Goal: Task Accomplishment & Management: Manage account settings

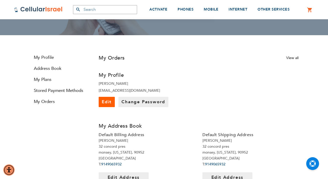
scroll to position [52, 0]
click at [43, 80] on link "My Plans" at bounding box center [61, 79] width 62 height 6
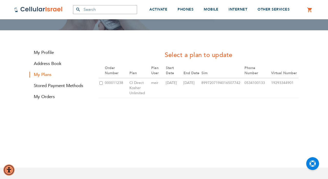
scroll to position [57, 0]
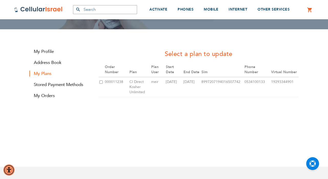
click at [141, 83] on td "CI Direct Kosher Unlimited" at bounding box center [140, 87] width 22 height 20
drag, startPoint x: 234, startPoint y: 78, endPoint x: 223, endPoint y: 78, distance: 10.8
click at [201, 78] on td "2024-04-30" at bounding box center [192, 87] width 18 height 20
drag, startPoint x: 287, startPoint y: 78, endPoint x: 278, endPoint y: 76, distance: 8.4
click at [244, 77] on td "8997207194016507742" at bounding box center [222, 87] width 43 height 20
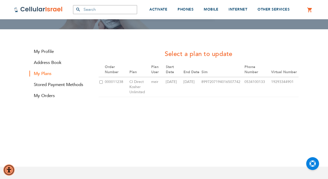
click at [244, 77] on td "8997207194016507742" at bounding box center [222, 87] width 43 height 20
drag, startPoint x: 282, startPoint y: 76, endPoint x: 273, endPoint y: 77, distance: 9.0
click at [244, 77] on td "8997207194016507742" at bounding box center [222, 87] width 43 height 20
click at [274, 96] on div "Select a plan to update Manage My Plan Plan Settings Order Number Plan Plan Use…" at bounding box center [199, 78] width 208 height 64
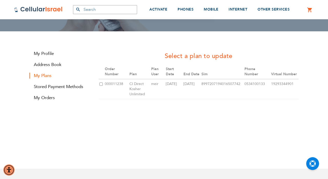
scroll to position [55, 0]
click at [47, 54] on link "My Profile" at bounding box center [61, 53] width 62 height 6
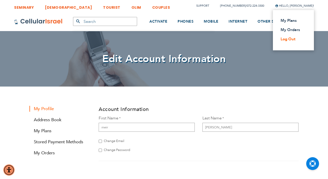
click at [287, 38] on link "Log Out" at bounding box center [292, 38] width 23 height 5
